Goal: Task Accomplishment & Management: Use online tool/utility

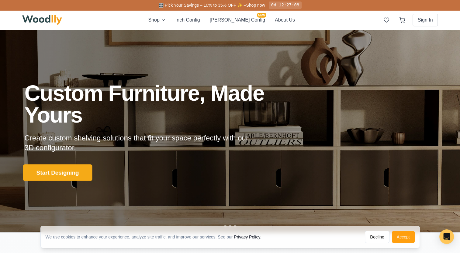
click at [77, 168] on button "Start Designing" at bounding box center [57, 172] width 69 height 17
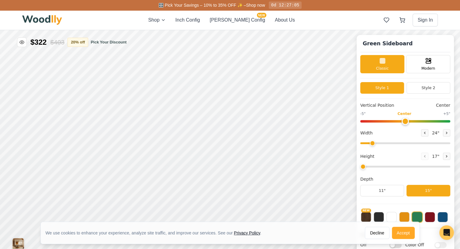
type input "56"
type input "2"
drag, startPoint x: 396, startPoint y: 231, endPoint x: 386, endPoint y: 191, distance: 41.0
click at [396, 231] on button "Accept" at bounding box center [403, 233] width 23 height 12
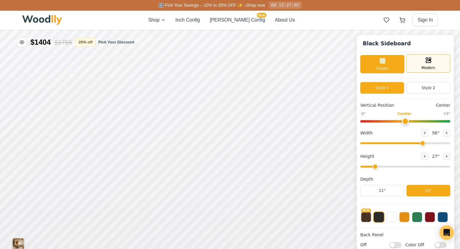
click at [424, 66] on span "Modern" at bounding box center [428, 67] width 14 height 5
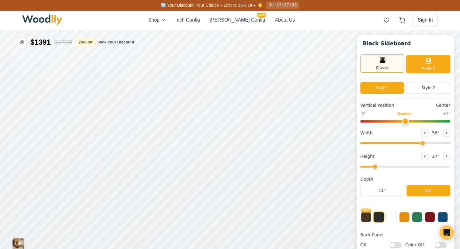
click at [394, 72] on div "Classic" at bounding box center [382, 63] width 44 height 18
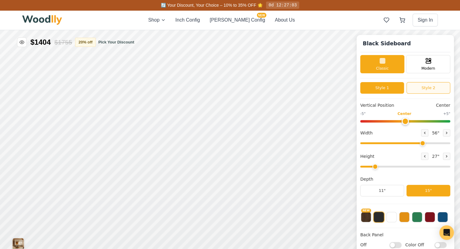
click at [433, 93] on div "Style 1 Style 2" at bounding box center [405, 90] width 90 height 17
click at [426, 85] on button "Style 2" at bounding box center [428, 88] width 44 height 12
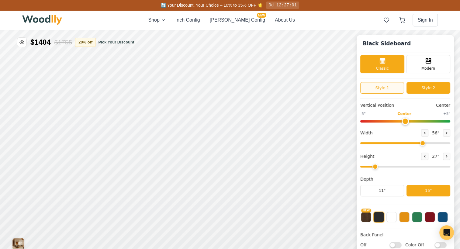
click at [397, 83] on button "Style 1" at bounding box center [382, 88] width 44 height 12
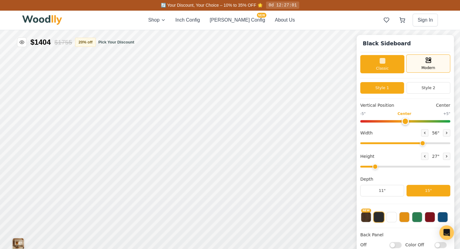
click at [415, 65] on div "Modern" at bounding box center [428, 63] width 44 height 18
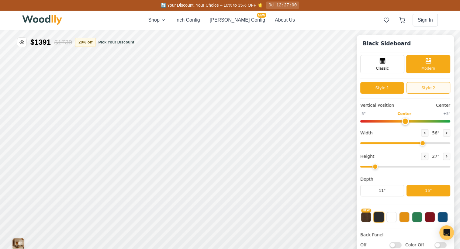
click at [422, 85] on button "Style 2" at bounding box center [428, 88] width 44 height 12
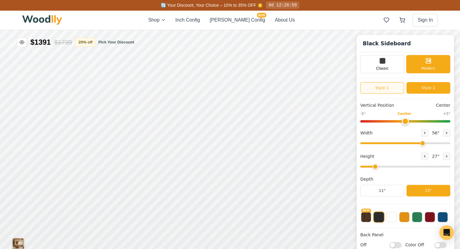
click at [404, 83] on button "Style 1" at bounding box center [382, 88] width 44 height 12
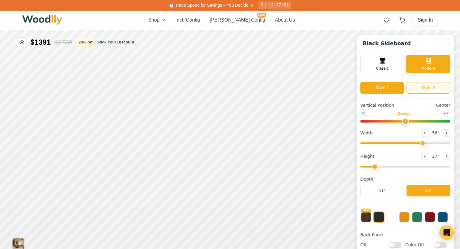
click at [429, 87] on button "Style 2" at bounding box center [428, 88] width 44 height 12
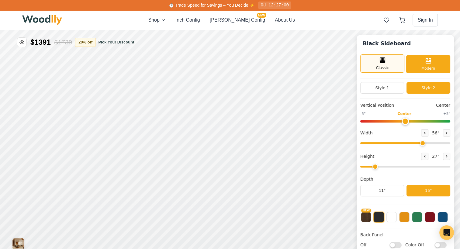
click at [396, 67] on div "Classic" at bounding box center [382, 63] width 44 height 18
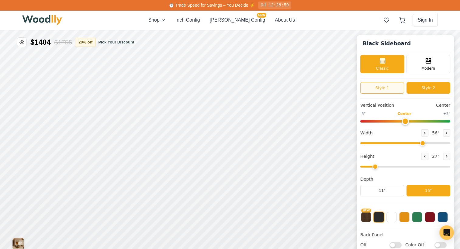
click at [400, 87] on button "Style 1" at bounding box center [382, 88] width 44 height 12
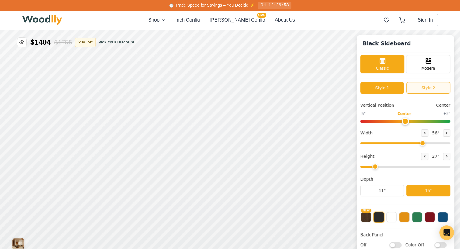
click at [422, 88] on button "Style 2" at bounding box center [428, 88] width 44 height 12
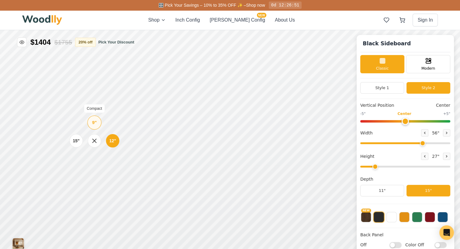
click at [88, 123] on div "9" Compact" at bounding box center [94, 122] width 14 height 14
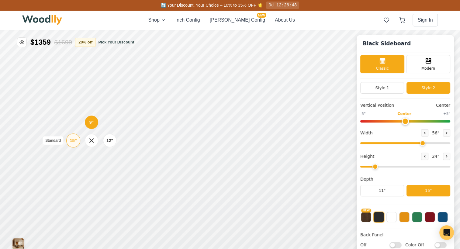
click at [72, 137] on div "15" Standard" at bounding box center [73, 140] width 14 height 14
click at [189, 137] on icon at bounding box center [188, 135] width 7 height 7
click at [278, 137] on div "Single Door Empty Space" at bounding box center [305, 135] width 58 height 24
click at [280, 136] on div "Single Door Empty Space" at bounding box center [305, 135] width 58 height 24
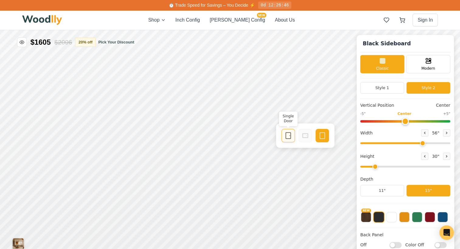
click at [284, 138] on icon at bounding box center [287, 135] width 7 height 7
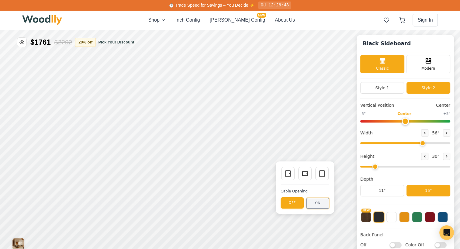
click at [309, 205] on button "ON" at bounding box center [317, 202] width 23 height 11
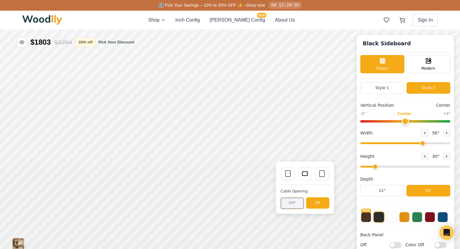
click at [290, 205] on button "OFF" at bounding box center [291, 202] width 23 height 11
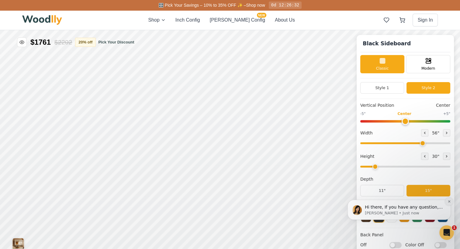
click at [447, 201] on button "Dismiss notification" at bounding box center [449, 201] width 8 height 8
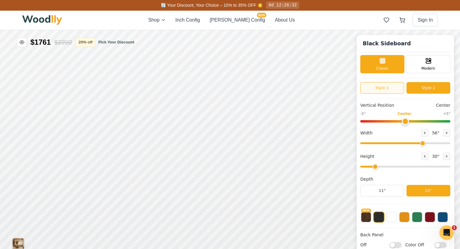
scroll to position [3, 0]
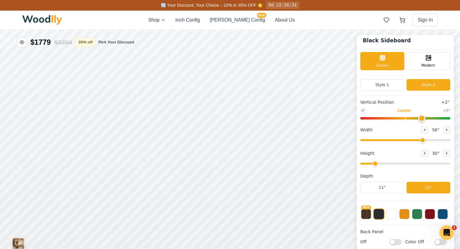
drag, startPoint x: 417, startPoint y: 115, endPoint x: 422, endPoint y: 115, distance: 5.2
click at [422, 117] on input "range" at bounding box center [405, 118] width 90 height 2
drag, startPoint x: 422, startPoint y: 115, endPoint x: 400, endPoint y: 115, distance: 22.2
click at [400, 117] on input "range" at bounding box center [405, 118] width 90 height 2
drag, startPoint x: 404, startPoint y: 116, endPoint x: 415, endPoint y: 119, distance: 10.8
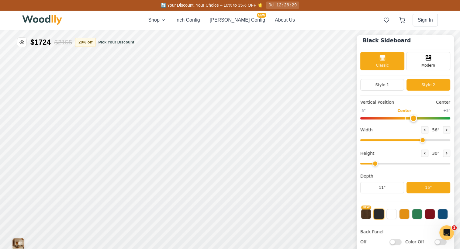
type input "1"
click at [415, 119] on input "range" at bounding box center [405, 118] width 90 height 2
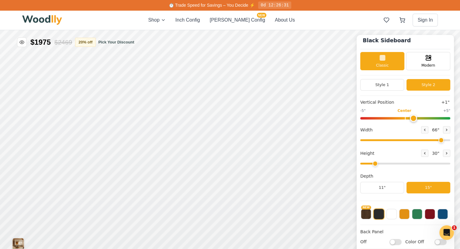
drag, startPoint x: 437, startPoint y: 142, endPoint x: 444, endPoint y: 141, distance: 7.0
type input "68"
click at [444, 141] on input "range" at bounding box center [405, 140] width 90 height 2
drag, startPoint x: 382, startPoint y: 167, endPoint x: 397, endPoint y: 164, distance: 14.6
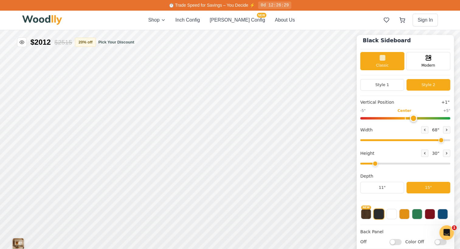
click at [397, 164] on div "Height 30 "" at bounding box center [405, 157] width 90 height 17
drag, startPoint x: 383, startPoint y: 160, endPoint x: 387, endPoint y: 161, distance: 4.1
click at [387, 161] on div "Height 30 "" at bounding box center [405, 157] width 90 height 17
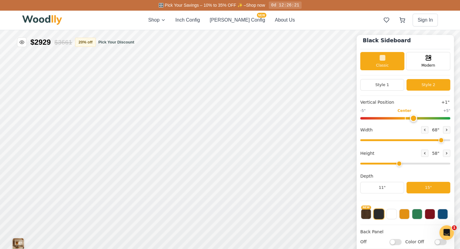
drag, startPoint x: 378, startPoint y: 162, endPoint x: 400, endPoint y: 162, distance: 22.5
type input "4"
click at [400, 163] on input "range" at bounding box center [405, 164] width 90 height 2
click at [399, 164] on input "range" at bounding box center [405, 164] width 90 height 2
click at [403, 185] on button "11"" at bounding box center [382, 188] width 44 height 12
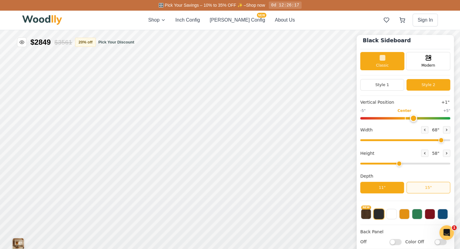
click at [418, 188] on button "15"" at bounding box center [428, 188] width 44 height 12
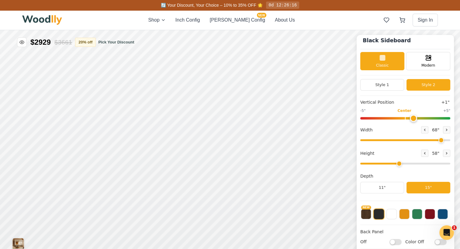
click at [409, 199] on div "Vertical Position +1" -5" Center +5" Width 68 " Height 58 " Depth 11" 15"" at bounding box center [405, 150] width 90 height 102
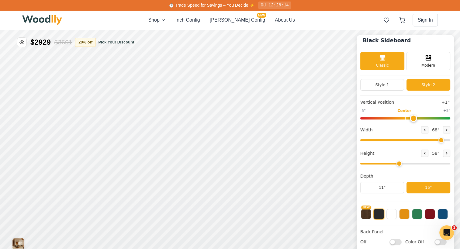
click at [398, 241] on input "Off" at bounding box center [395, 241] width 12 height 6
checkbox input "true"
click at [443, 243] on input "Color Off" at bounding box center [440, 241] width 12 height 6
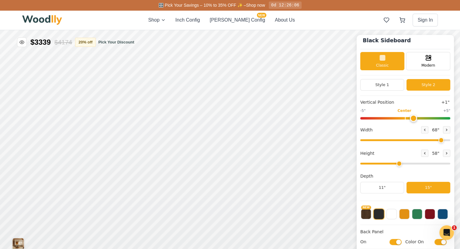
click at [446, 241] on input "Color On" at bounding box center [440, 241] width 12 height 6
click at [446, 242] on input "Color Off" at bounding box center [440, 241] width 12 height 6
click at [422, 218] on button at bounding box center [417, 213] width 10 height 10
click at [450, 248] on div "Back Panel On Color On" at bounding box center [405, 238] width 90 height 20
click at [446, 245] on label "Color On" at bounding box center [425, 241] width 41 height 6
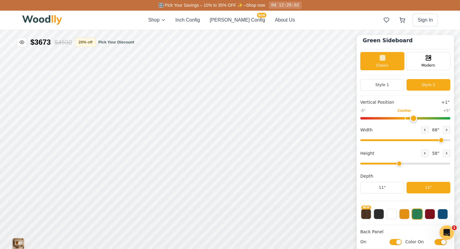
click at [446, 245] on input "Color On" at bounding box center [440, 241] width 12 height 6
checkbox input "false"
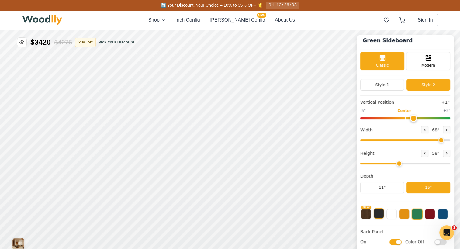
click at [381, 214] on button at bounding box center [378, 213] width 10 height 10
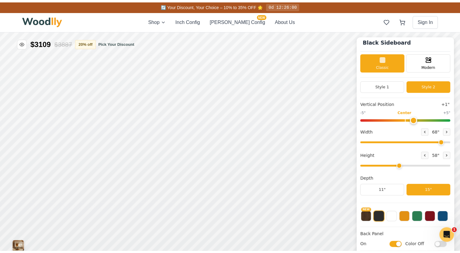
scroll to position [2, 0]
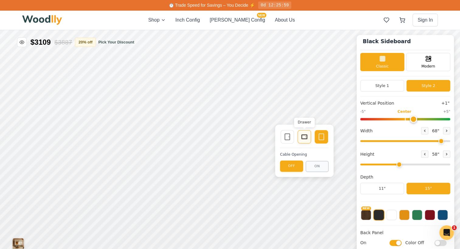
click at [301, 139] on icon at bounding box center [303, 136] width 7 height 7
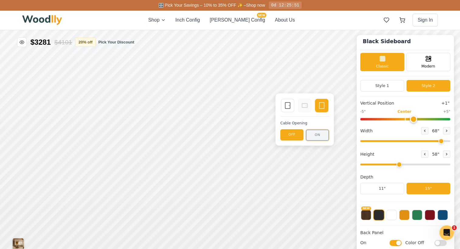
click at [312, 135] on button "ON" at bounding box center [317, 134] width 23 height 11
click at [285, 138] on button "OFF" at bounding box center [291, 134] width 23 height 11
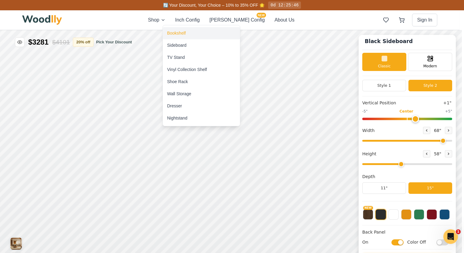
click at [180, 33] on div "Bookshelf" at bounding box center [176, 33] width 19 height 6
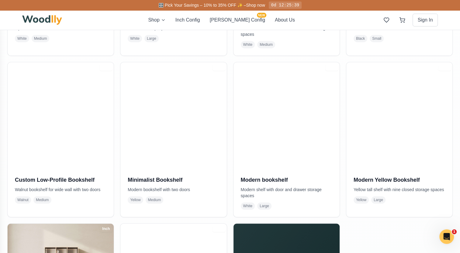
scroll to position [266, 0]
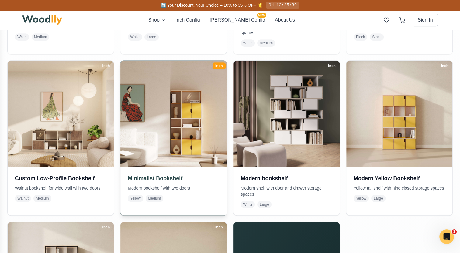
click at [182, 124] on img at bounding box center [173, 113] width 111 height 111
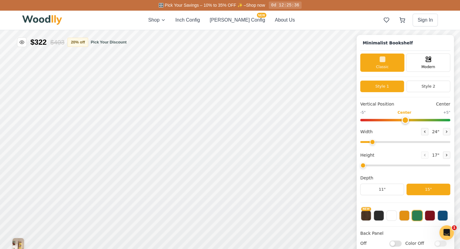
type input "-5"
type input "32"
type input "5"
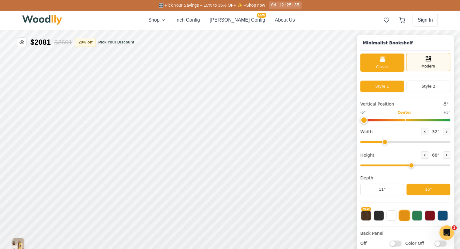
click at [431, 65] on span "Modern" at bounding box center [428, 65] width 14 height 5
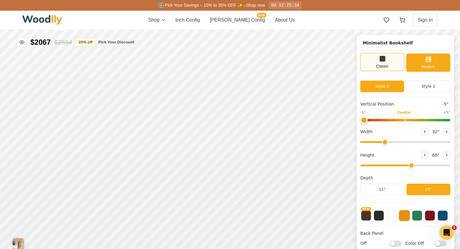
click at [396, 67] on div "Classic" at bounding box center [382, 62] width 44 height 18
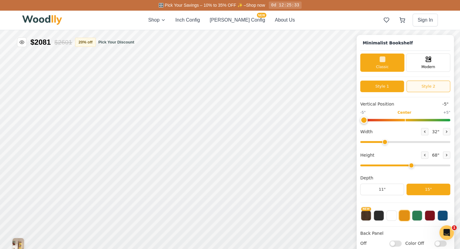
click at [420, 84] on button "Style 2" at bounding box center [428, 86] width 44 height 12
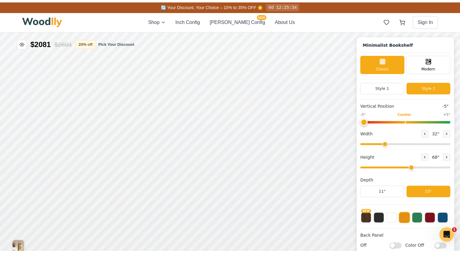
scroll to position [2, 0]
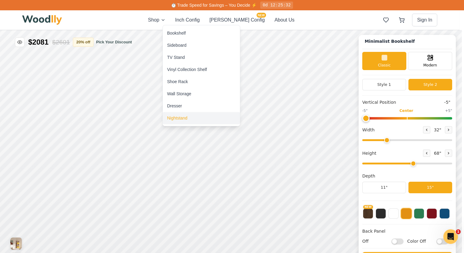
click at [174, 118] on div "Nightstand" at bounding box center [177, 118] width 20 height 6
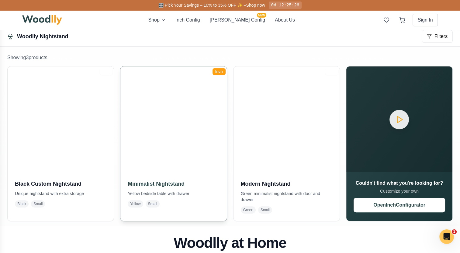
scroll to position [135, 0]
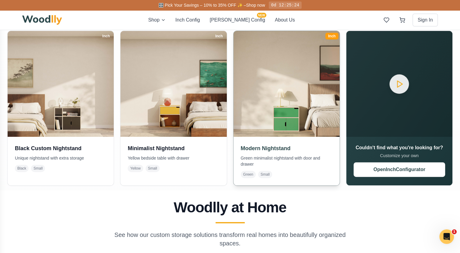
click at [254, 121] on img at bounding box center [286, 83] width 111 height 111
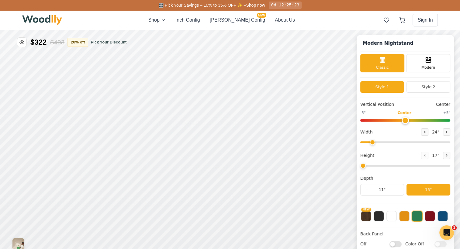
type input "2"
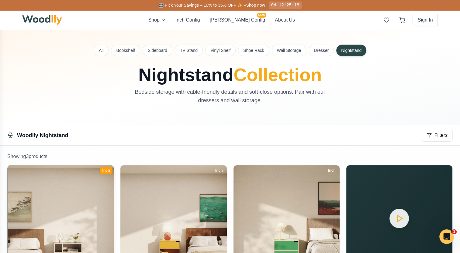
click at [49, 188] on img at bounding box center [60, 218] width 111 height 111
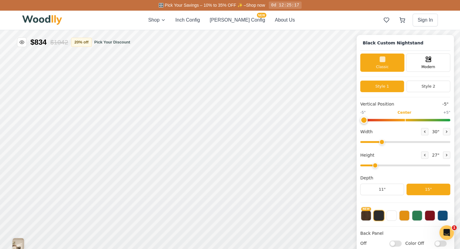
type input "-5"
type input "30"
type input "2"
click at [429, 61] on icon at bounding box center [427, 58] width 7 height 7
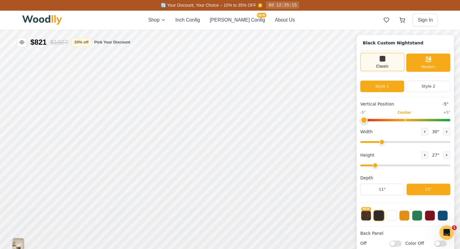
click at [398, 54] on div "Classic" at bounding box center [382, 62] width 44 height 18
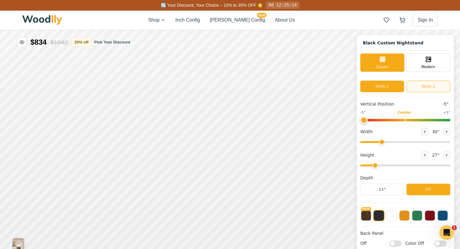
click at [426, 91] on button "Style 2" at bounding box center [428, 86] width 44 height 12
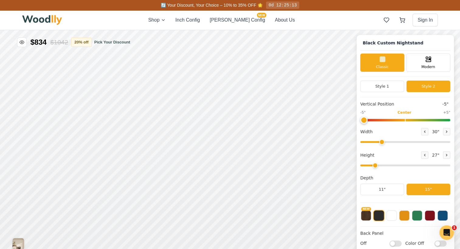
click at [425, 90] on button "Style 2" at bounding box center [428, 86] width 44 height 12
click at [398, 84] on button "Style 1" at bounding box center [382, 86] width 44 height 12
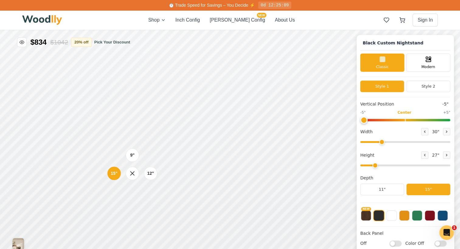
click at [139, 198] on div "9" 12" 15"" at bounding box center [132, 173] width 61 height 61
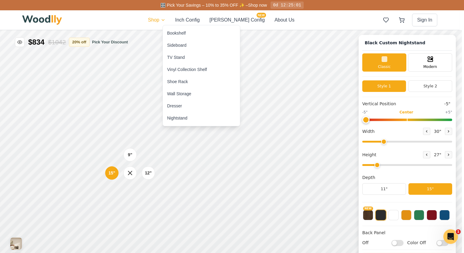
click at [183, 63] on div "TV Stand" at bounding box center [201, 57] width 77 height 12
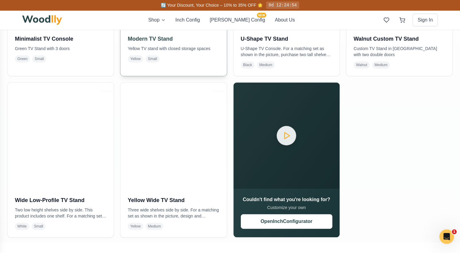
scroll to position [245, 0]
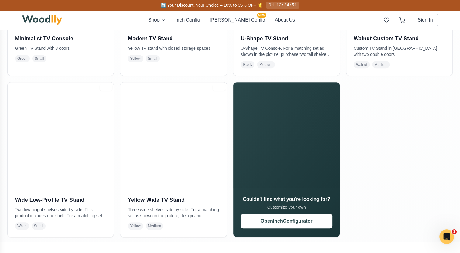
click at [204, 25] on div "Shop Inch Config [PERSON_NAME] Config NEW About Us Sign In" at bounding box center [230, 19] width 416 height 19
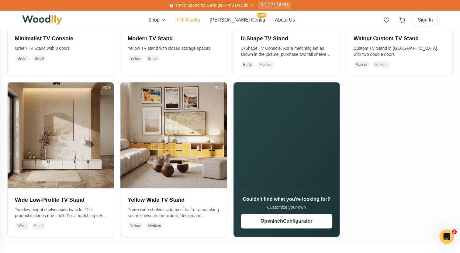
click at [200, 20] on button "Inch Config" at bounding box center [187, 19] width 25 height 7
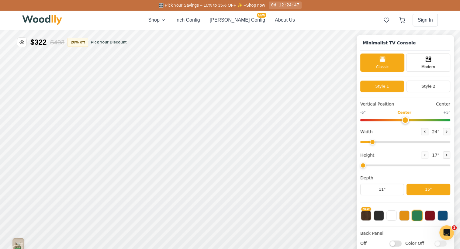
type input "63"
type input "2"
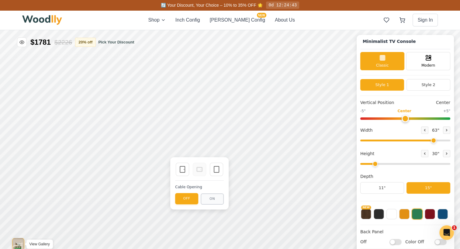
click at [15, 241] on img "View Gallery" at bounding box center [18, 244] width 12 height 12
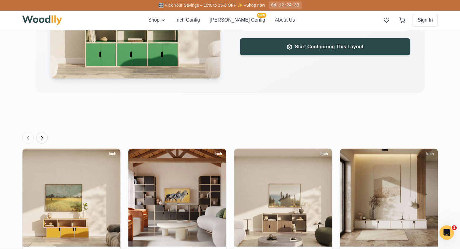
scroll to position [1110, 0]
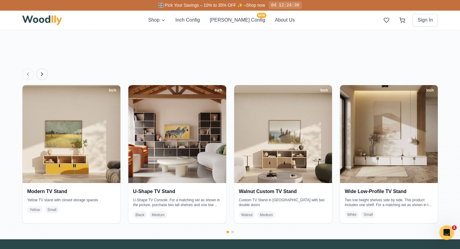
click at [234, 25] on div "Shop Inch Config [PERSON_NAME] Config NEW About Us Sign In" at bounding box center [230, 19] width 416 height 19
click at [230, 18] on button "[PERSON_NAME] Config NEW" at bounding box center [237, 19] width 55 height 7
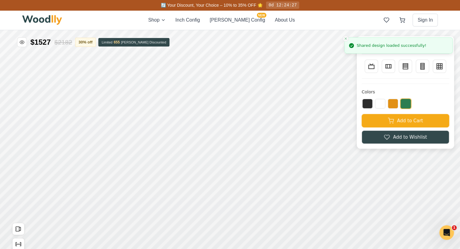
click at [347, 39] on icon "Close toast" at bounding box center [346, 39] width 4 height 4
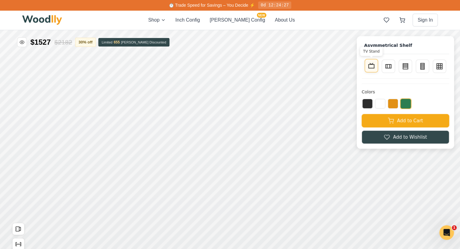
click at [378, 68] on button "TV Stand" at bounding box center [370, 65] width 13 height 13
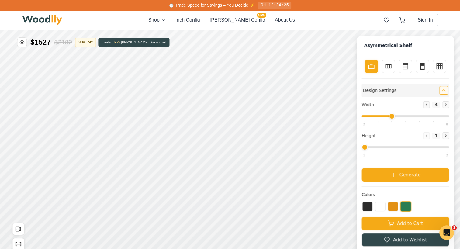
click at [445, 92] on icon "Collapse controls" at bounding box center [443, 90] width 4 height 4
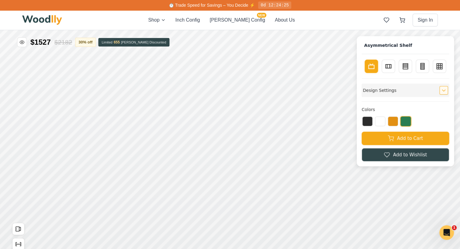
click at [445, 91] on icon "Expand controls" at bounding box center [443, 90] width 4 height 4
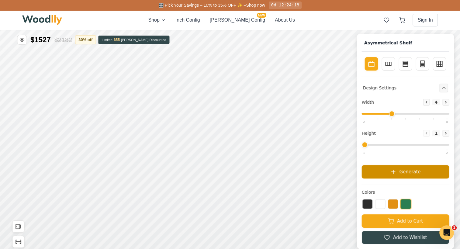
scroll to position [1, 0]
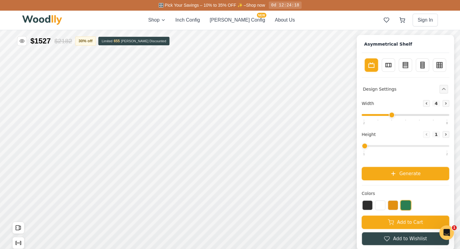
click at [398, 145] on input "range" at bounding box center [404, 146] width 87 height 2
click at [400, 147] on div "Height Decrease 1 Increase" at bounding box center [404, 141] width 87 height 21
drag, startPoint x: 375, startPoint y: 146, endPoint x: 386, endPoint y: 147, distance: 11.3
click at [386, 147] on input "range" at bounding box center [404, 146] width 87 height 2
drag, startPoint x: 396, startPoint y: 115, endPoint x: 413, endPoint y: 115, distance: 16.7
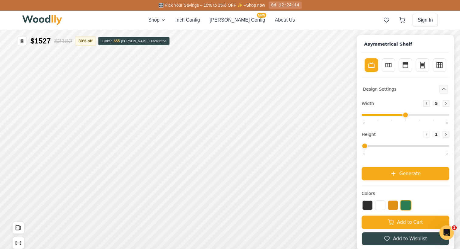
type input "5"
click at [413, 115] on input "range" at bounding box center [404, 115] width 87 height 2
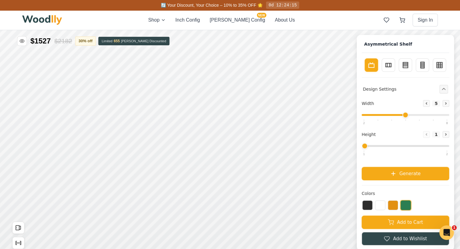
click at [416, 115] on input "range" at bounding box center [404, 115] width 87 height 2
click at [392, 147] on div "Height Decrease 1 Increase" at bounding box center [404, 141] width 87 height 21
click at [392, 146] on input "range" at bounding box center [404, 146] width 87 height 2
click at [447, 135] on icon at bounding box center [445, 134] width 4 height 4
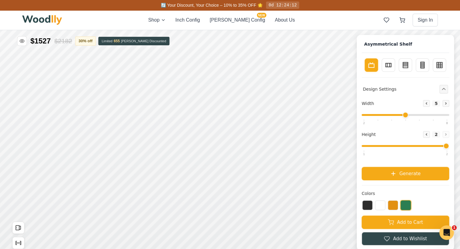
click at [449, 135] on div "Decrease 2 Increase" at bounding box center [436, 134] width 26 height 7
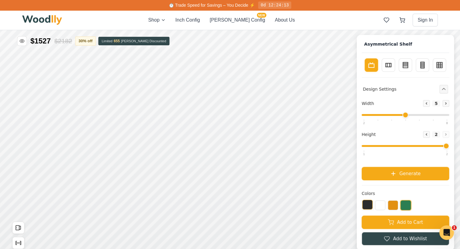
click at [369, 204] on button at bounding box center [367, 205] width 10 height 10
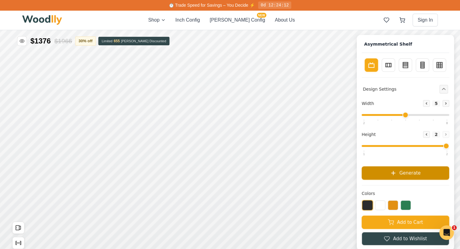
click at [393, 178] on button "Generate" at bounding box center [404, 172] width 87 height 13
click at [392, 178] on button "Generate" at bounding box center [404, 172] width 87 height 13
click at [391, 179] on button "Generate" at bounding box center [404, 172] width 87 height 13
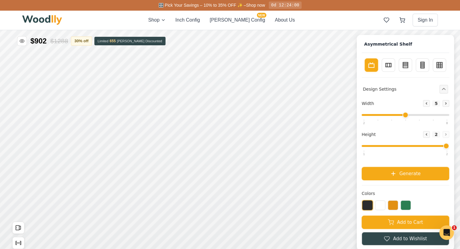
click at [394, 181] on div "Design Settings Width Decrease 5 Increase Height Decrease 2 Increase Generate C…" at bounding box center [404, 161] width 87 height 168
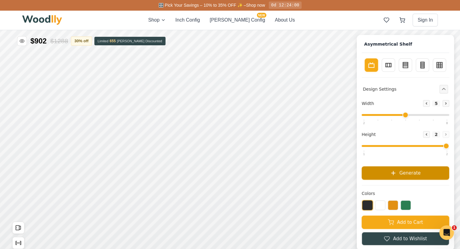
click at [392, 174] on button "Generate" at bounding box center [404, 172] width 87 height 13
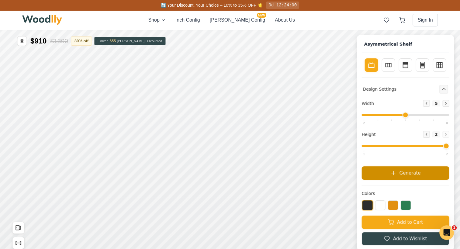
click at [392, 174] on button "Generate" at bounding box center [404, 172] width 87 height 13
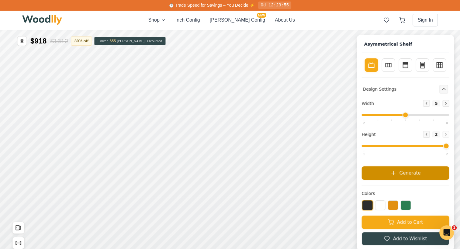
click at [387, 174] on button "Generate" at bounding box center [404, 172] width 87 height 13
click at [388, 175] on button "Generate" at bounding box center [404, 172] width 87 height 13
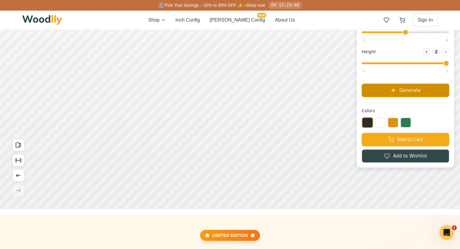
scroll to position [94, 0]
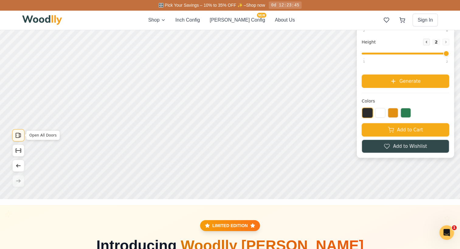
click at [19, 135] on rect "Open All Doors" at bounding box center [17, 135] width 3 height 5
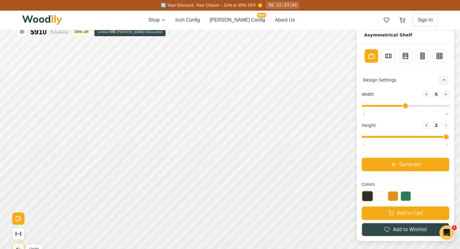
scroll to position [10, 0]
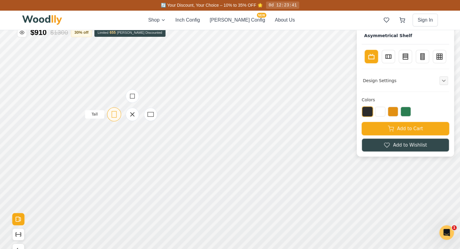
click at [118, 113] on div "Tall" at bounding box center [114, 114] width 14 height 14
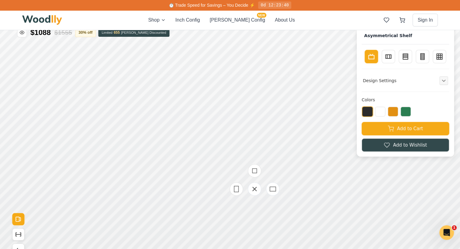
click at [278, 194] on div at bounding box center [254, 189] width 61 height 61
click at [272, 190] on icon at bounding box center [272, 188] width 7 height 7
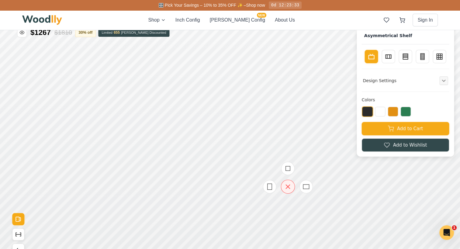
click at [310, 188] on div at bounding box center [305, 186] width 13 height 13
click at [307, 180] on icon at bounding box center [307, 180] width 8 height 8
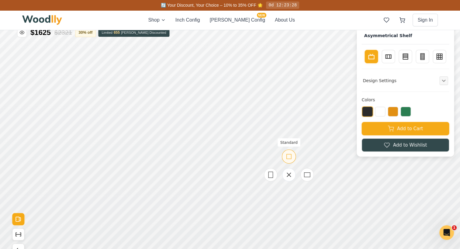
click at [287, 159] on icon at bounding box center [289, 156] width 8 height 8
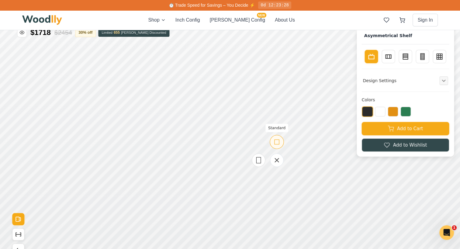
click at [274, 145] on icon at bounding box center [277, 142] width 8 height 8
click at [259, 141] on icon at bounding box center [258, 143] width 8 height 8
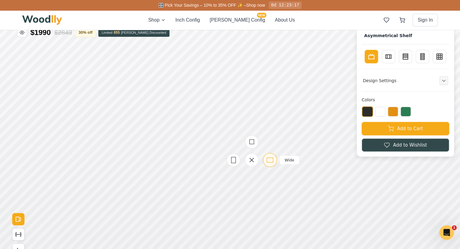
click at [265, 164] on div "Wide" at bounding box center [270, 160] width 14 height 14
click at [216, 145] on icon at bounding box center [219, 142] width 8 height 8
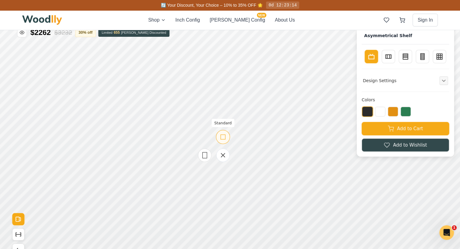
click at [222, 140] on icon at bounding box center [223, 137] width 8 height 8
click at [411, 82] on div "Design Settings" at bounding box center [404, 80] width 87 height 13
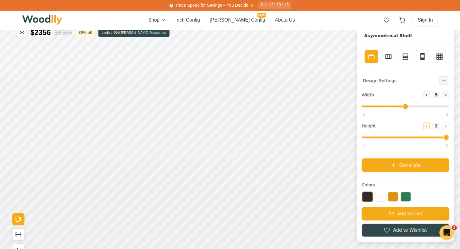
click at [429, 123] on button "Decrease" at bounding box center [426, 125] width 7 height 7
type input "1"
click at [447, 129] on div "Height Decrease 1 Increase" at bounding box center [404, 132] width 87 height 21
click at [449, 129] on div "Height Decrease 1 Increase" at bounding box center [404, 132] width 87 height 21
type input "6"
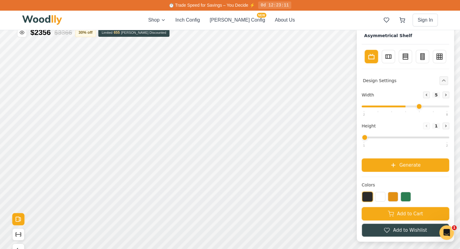
click at [422, 106] on input "range" at bounding box center [404, 106] width 87 height 2
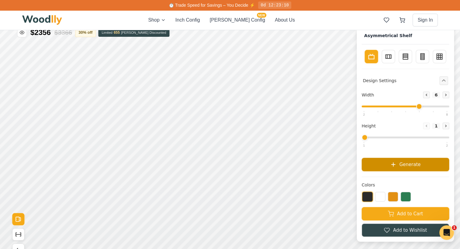
click at [405, 168] on button "Generate" at bounding box center [404, 164] width 87 height 13
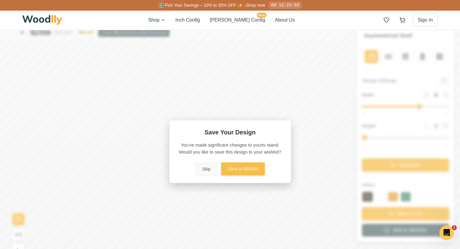
click at [228, 169] on button "Save to Wishlist" at bounding box center [243, 168] width 44 height 13
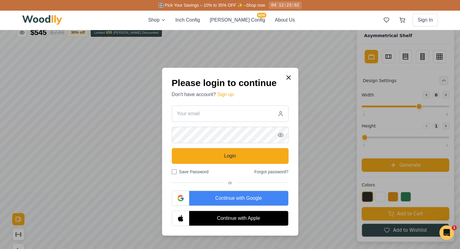
click at [289, 78] on icon at bounding box center [288, 77] width 7 height 7
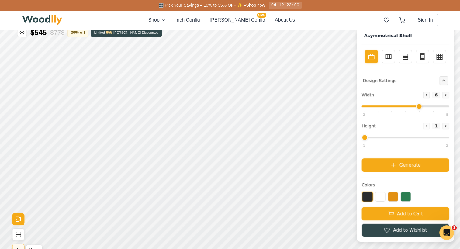
click at [15, 246] on icon "Undo" at bounding box center [18, 249] width 7 height 7
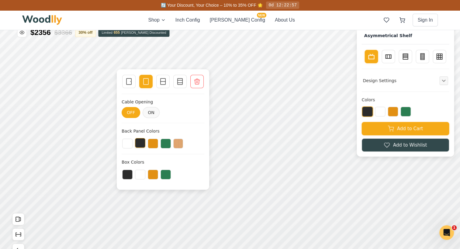
click at [143, 141] on button at bounding box center [140, 143] width 10 height 10
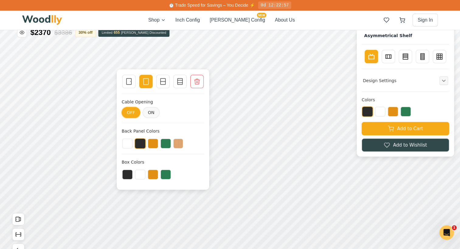
click at [136, 115] on button "OFF" at bounding box center [131, 112] width 19 height 11
click at [132, 144] on button at bounding box center [127, 143] width 10 height 10
click at [178, 147] on button at bounding box center [178, 143] width 10 height 10
click at [153, 175] on button at bounding box center [153, 174] width 10 height 10
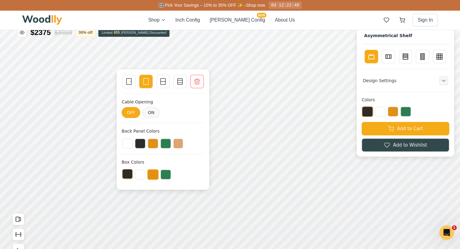
click at [128, 175] on button at bounding box center [127, 174] width 10 height 10
click at [178, 86] on div "Double Divider" at bounding box center [179, 81] width 13 height 13
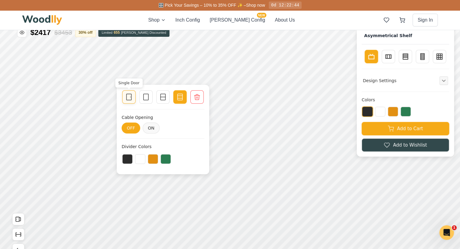
click at [130, 99] on icon at bounding box center [128, 96] width 7 height 7
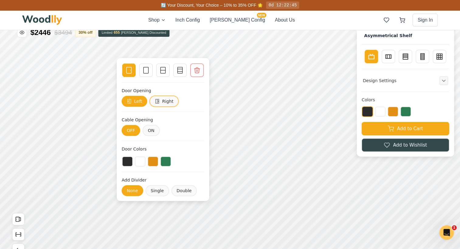
click at [163, 105] on button "Right" at bounding box center [163, 101] width 29 height 11
click at [135, 100] on button "Left" at bounding box center [135, 101] width 26 height 11
click at [149, 132] on button "ON" at bounding box center [150, 130] width 17 height 11
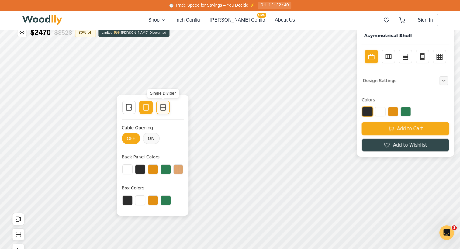
click at [163, 111] on div "Single Divider" at bounding box center [162, 107] width 13 height 13
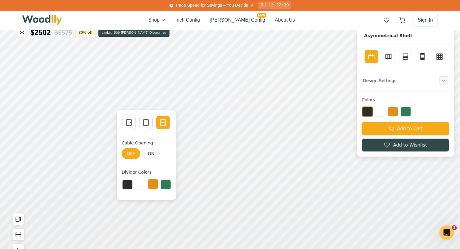
click at [156, 186] on button at bounding box center [153, 184] width 10 height 10
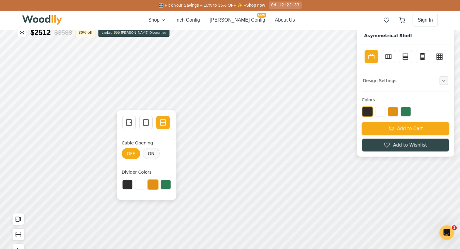
click at [159, 185] on div at bounding box center [147, 184] width 50 height 11
click at [162, 186] on button at bounding box center [165, 184] width 10 height 10
click at [374, 84] on div "Design Settings" at bounding box center [404, 80] width 87 height 13
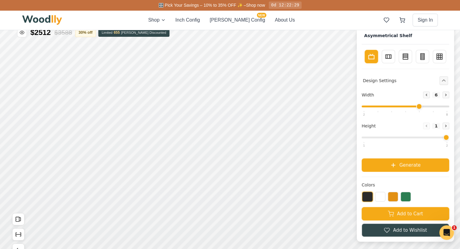
type input "2"
click at [432, 138] on input "range" at bounding box center [404, 137] width 87 height 2
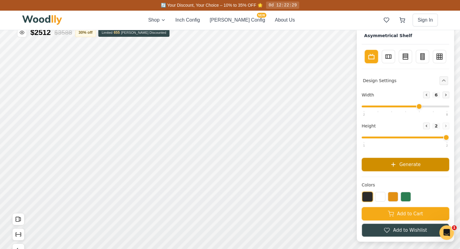
click at [395, 166] on icon at bounding box center [393, 165] width 4 height 4
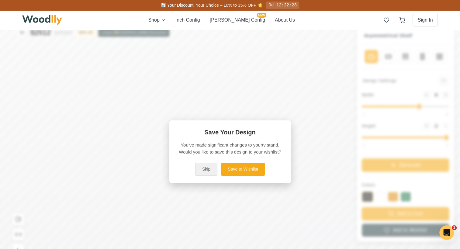
click at [211, 166] on button "Skip" at bounding box center [206, 169] width 22 height 13
